Goal: Book appointment/travel/reservation

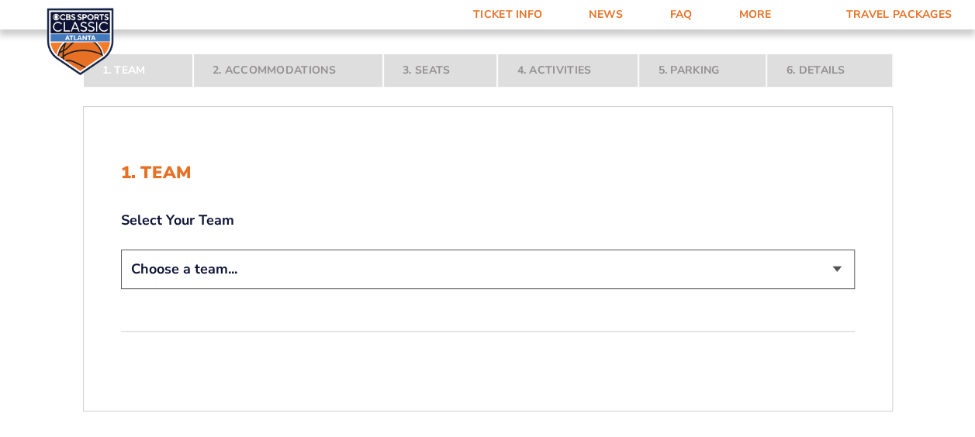
scroll to position [233, 0]
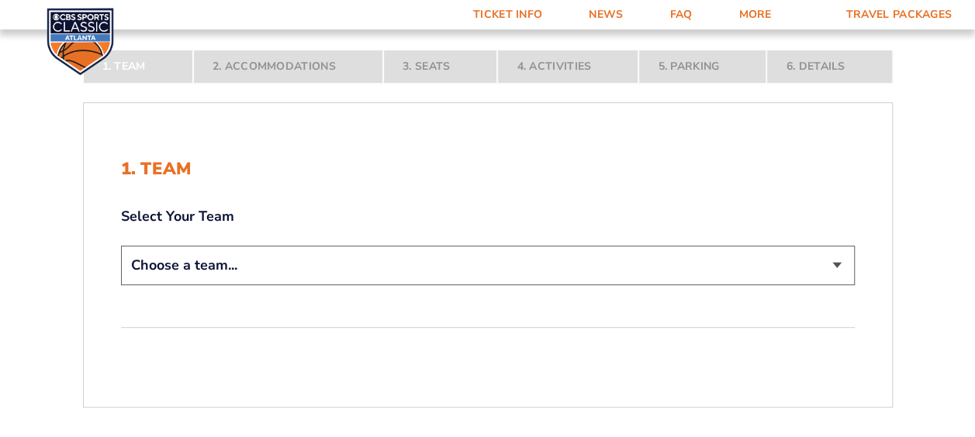
click at [840, 264] on select "Choose a team... [US_STATE] Wildcats [US_STATE] State Buckeyes [US_STATE] Tar H…" at bounding box center [488, 266] width 734 height 40
select select "12956"
click at [121, 285] on select "Choose a team... [US_STATE] Wildcats [US_STATE] State Buckeyes [US_STATE] Tar H…" at bounding box center [488, 266] width 734 height 40
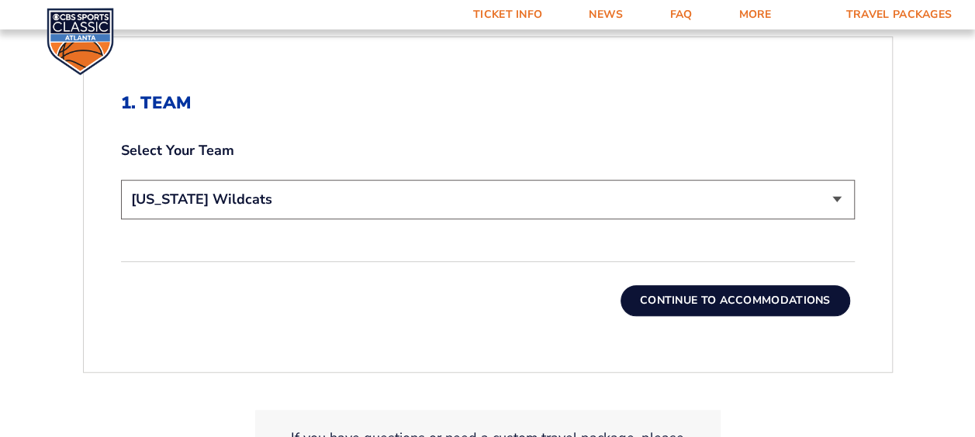
scroll to position [465, 0]
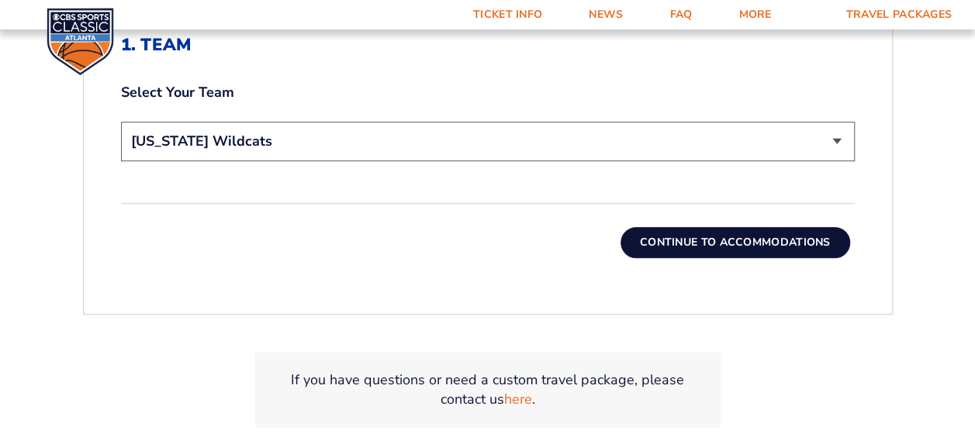
click at [717, 235] on button "Continue To Accommodations" at bounding box center [735, 242] width 230 height 31
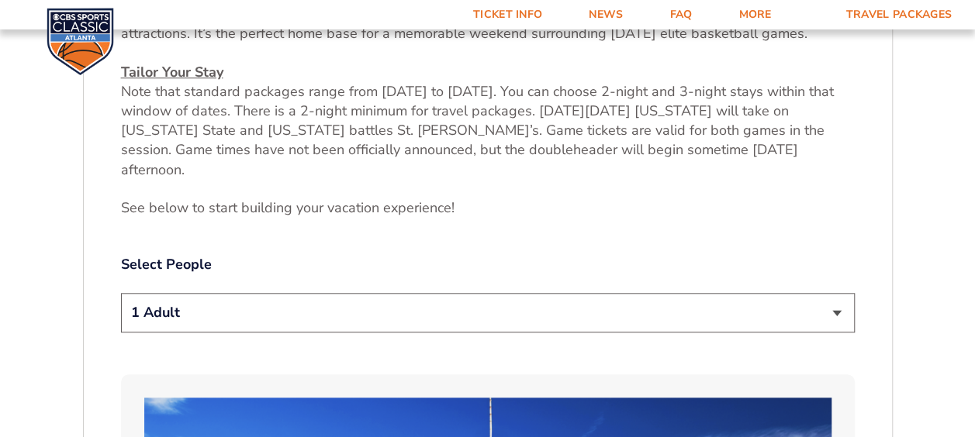
scroll to position [671, 0]
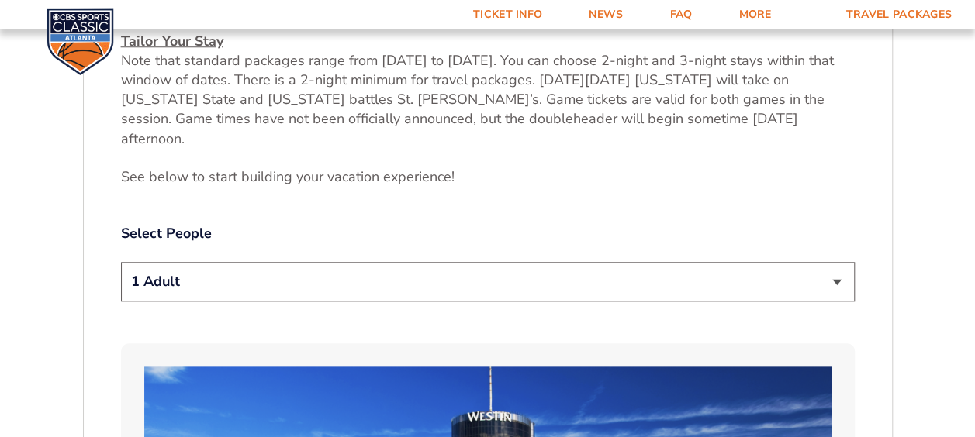
click at [837, 262] on select "1 Adult 2 Adults 3 Adults 4 Adults 2 Adults + 1 Child 2 Adults + 2 Children 2 A…" at bounding box center [488, 282] width 734 height 40
select select "2 Adults"
click at [121, 262] on select "1 Adult 2 Adults 3 Adults 4 Adults 2 Adults + 1 Child 2 Adults + 2 Children 2 A…" at bounding box center [488, 282] width 734 height 40
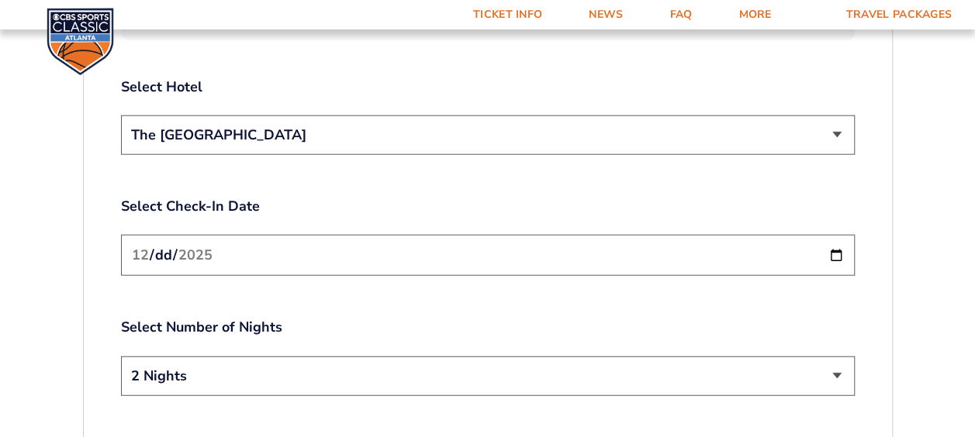
scroll to position [1835, 0]
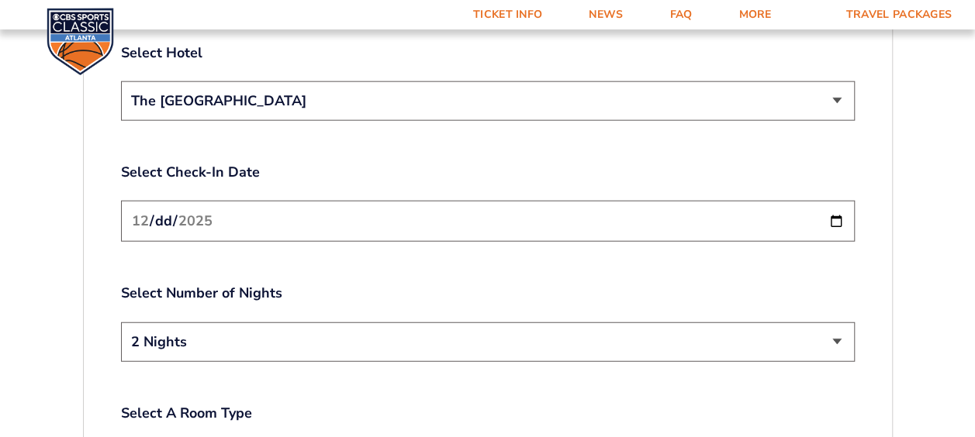
click at [841, 201] on input "[DATE]" at bounding box center [488, 221] width 734 height 41
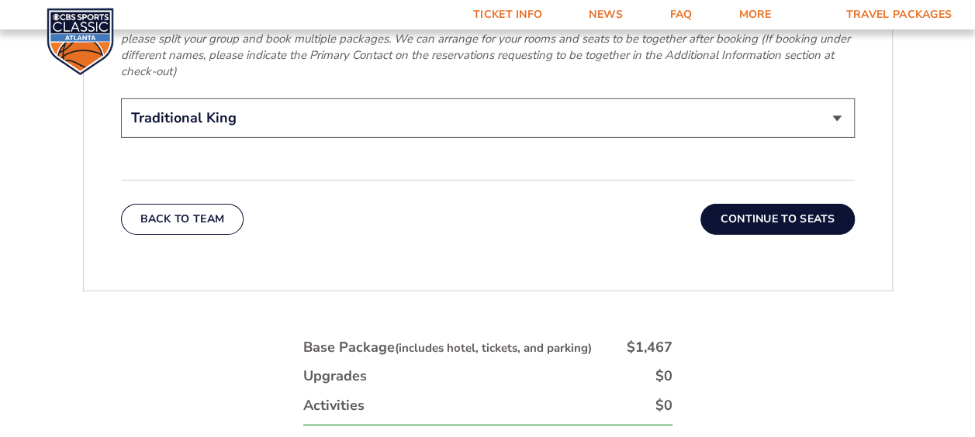
scroll to position [2532, 0]
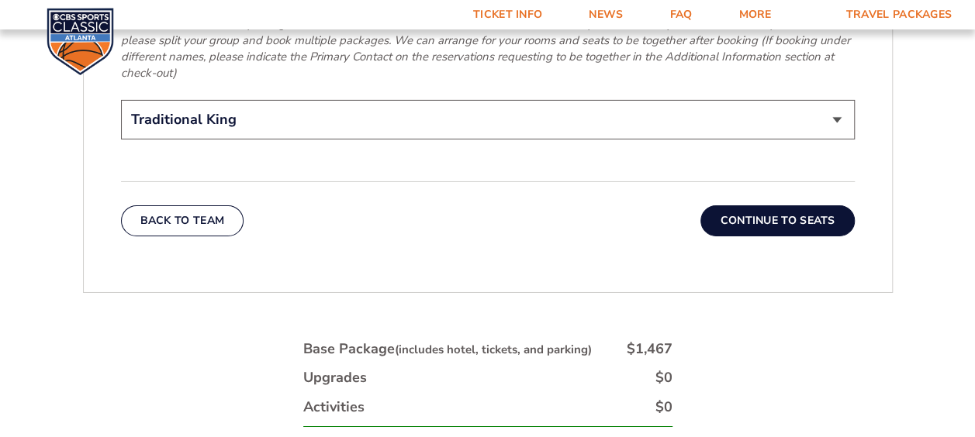
click at [783, 205] on button "Continue To Seats" at bounding box center [777, 220] width 154 height 31
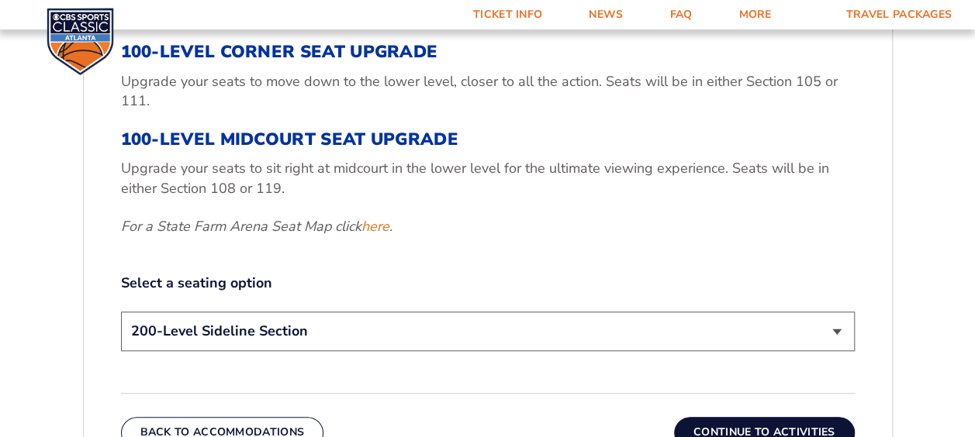
scroll to position [671, 0]
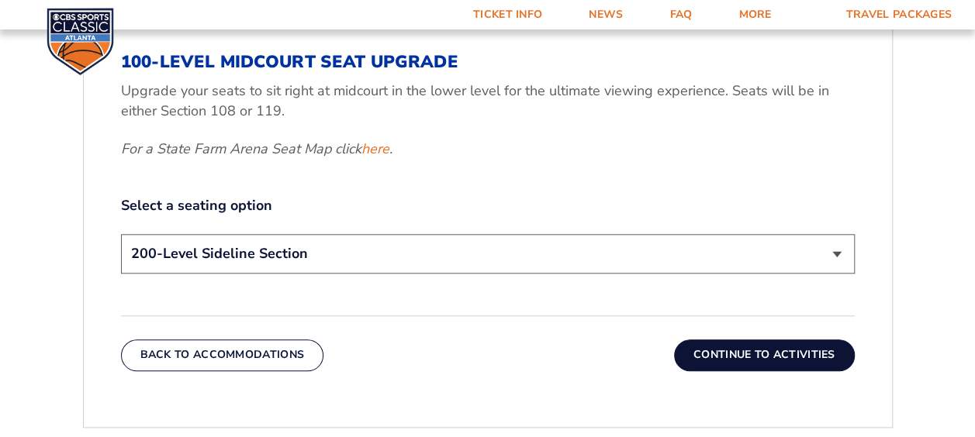
click at [837, 254] on select "200-Level Sideline Section 100-Level Corner Seat Upgrade (+$120 per person) 100…" at bounding box center [488, 254] width 734 height 40
click at [634, 173] on div "3. Seats 200-Level Sideline Section Your base package includes a game ticket fo…" at bounding box center [488, 54] width 734 height 450
click at [771, 360] on button "Continue To Activities" at bounding box center [764, 355] width 181 height 31
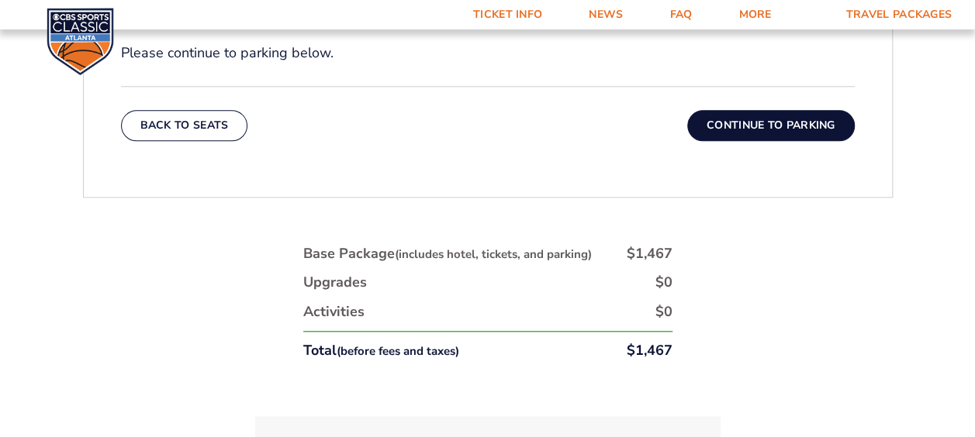
scroll to position [749, 0]
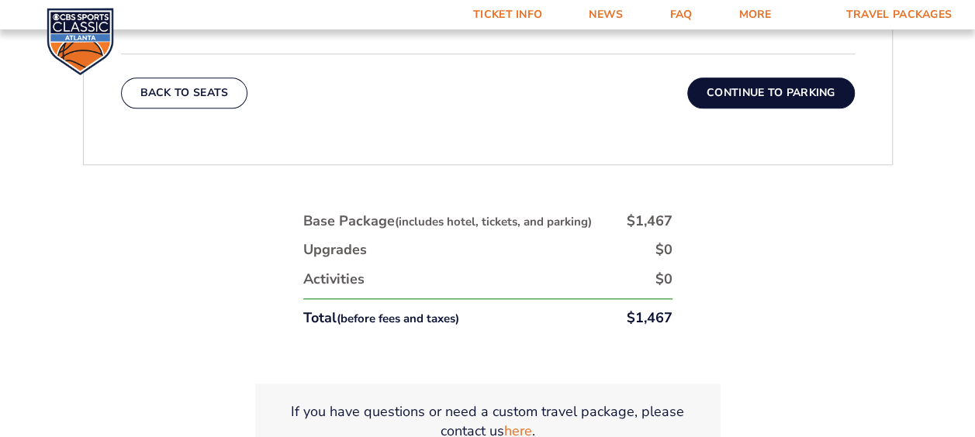
click at [791, 91] on button "Continue To Parking" at bounding box center [770, 93] width 167 height 31
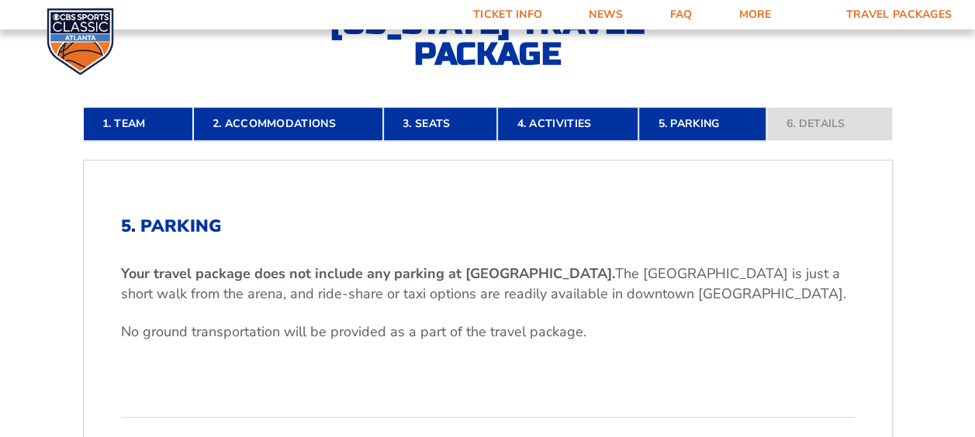
scroll to position [361, 0]
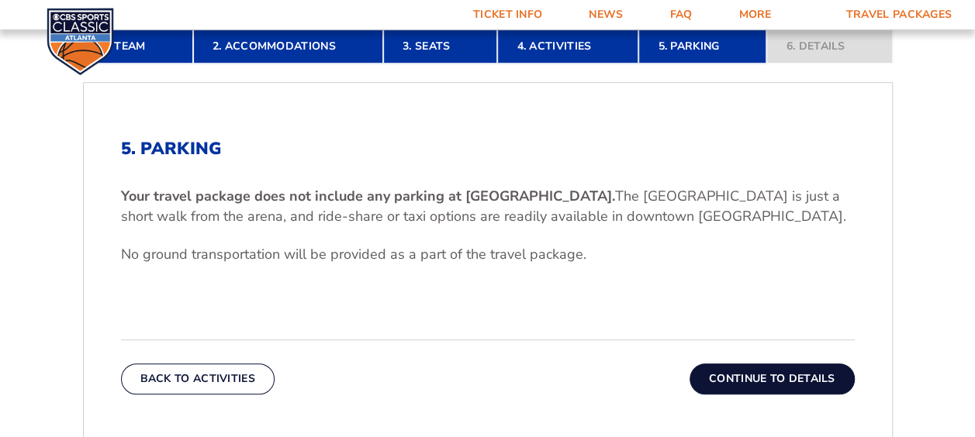
click at [750, 378] on button "Continue To Details" at bounding box center [771, 379] width 165 height 31
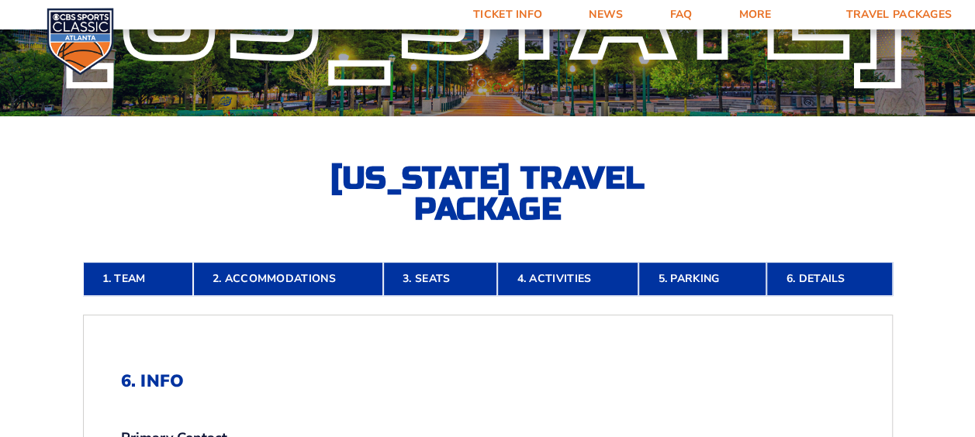
scroll to position [0, 0]
